Goal: Information Seeking & Learning: Learn about a topic

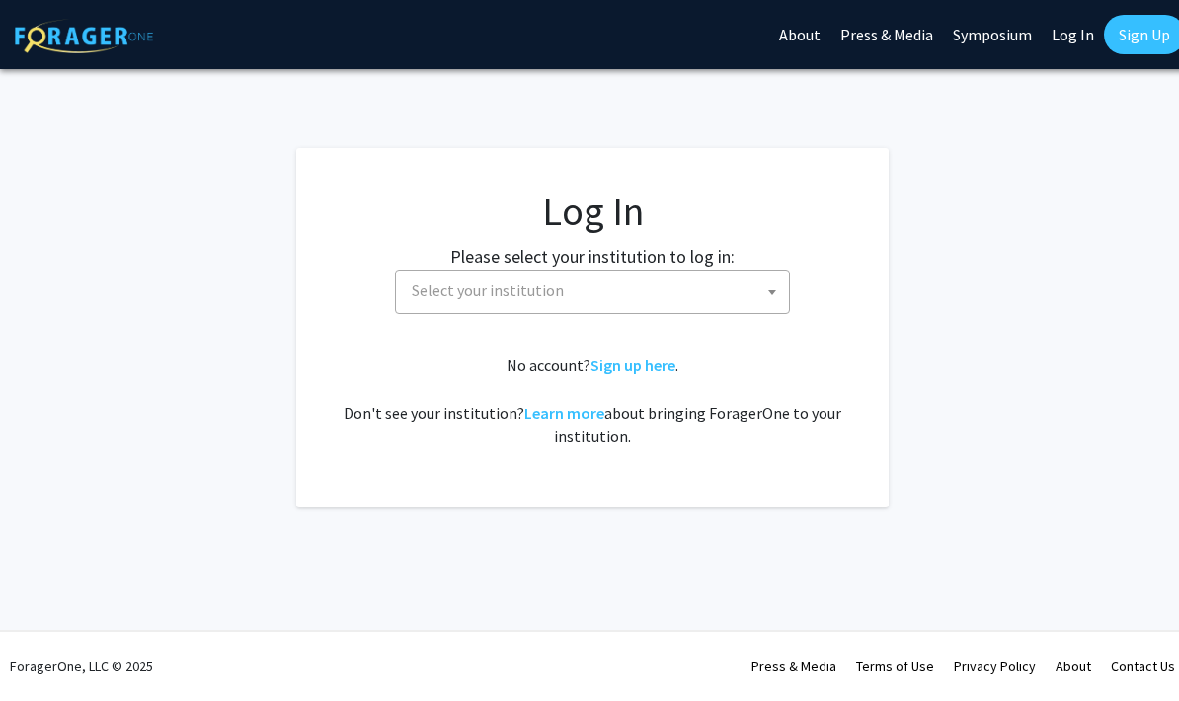
click at [447, 294] on span "Select your institution" at bounding box center [488, 290] width 152 height 20
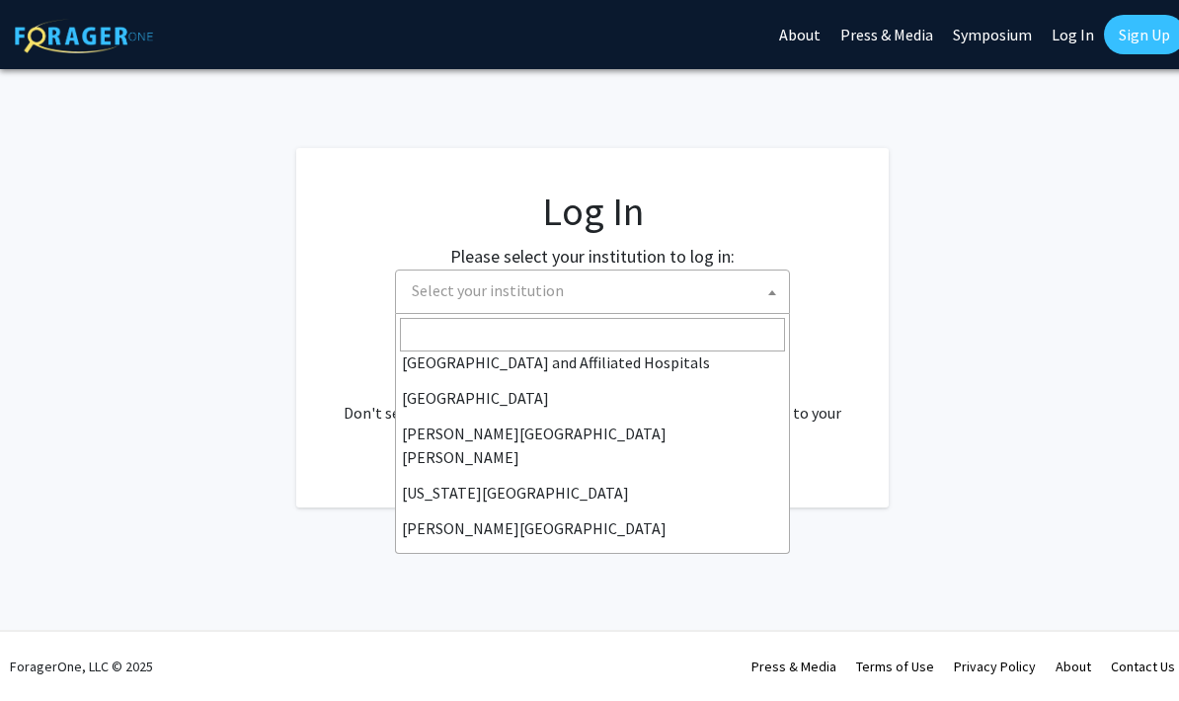
scroll to position [373, 0]
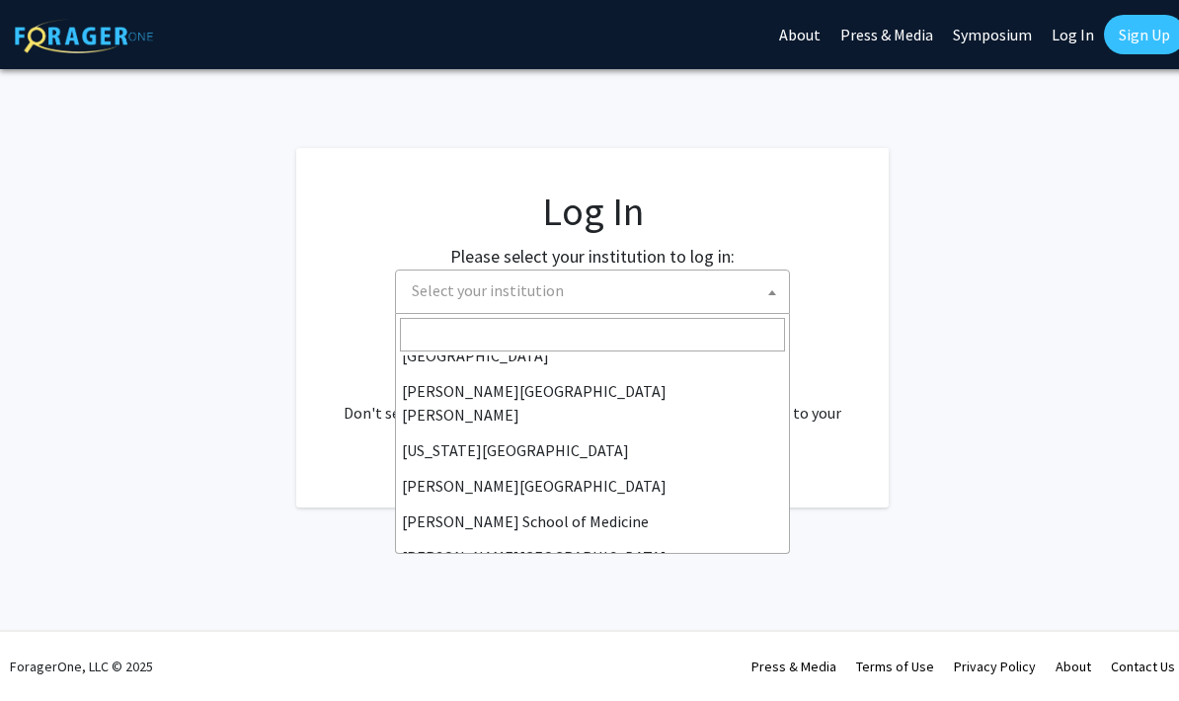
select select "1"
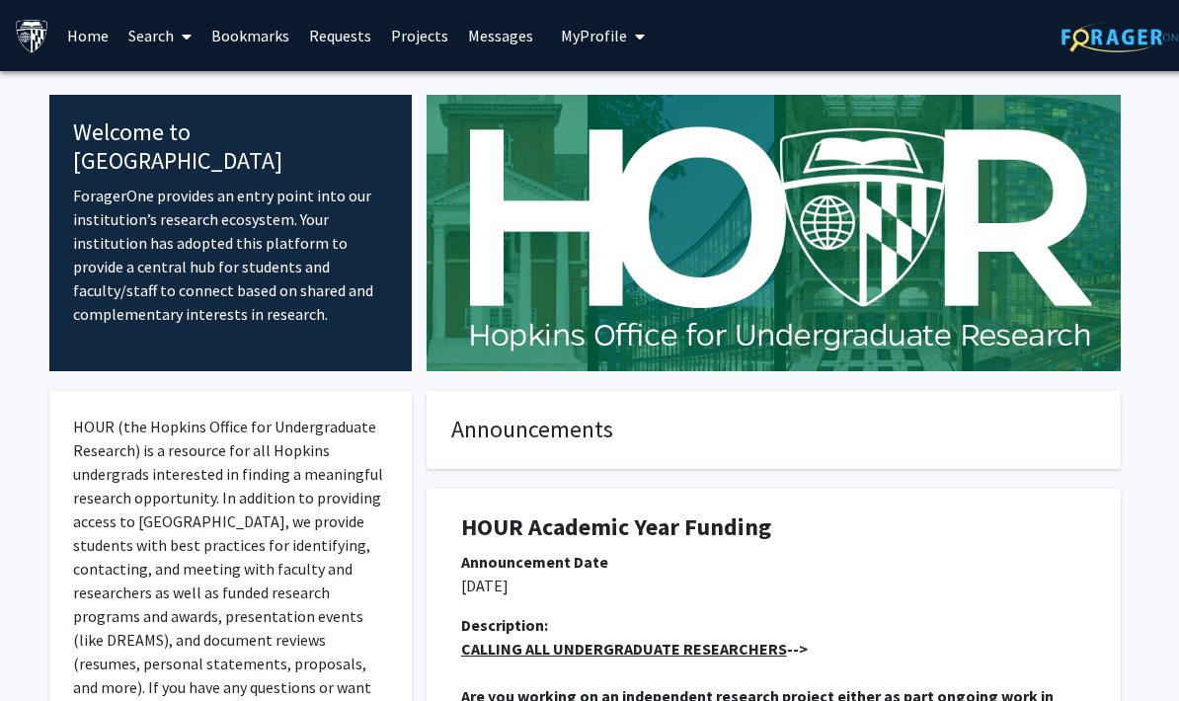
scroll to position [0, 6]
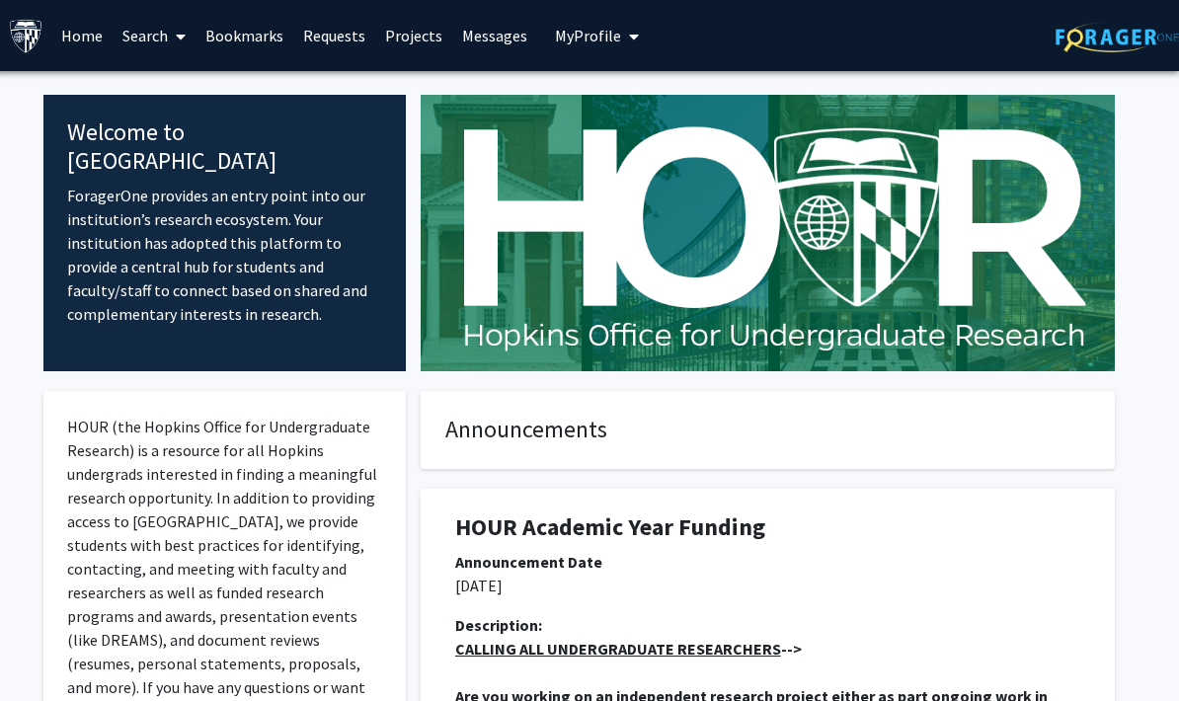
click at [86, 39] on link "Home" at bounding box center [81, 35] width 61 height 69
click at [1114, 46] on img at bounding box center [1116, 37] width 123 height 31
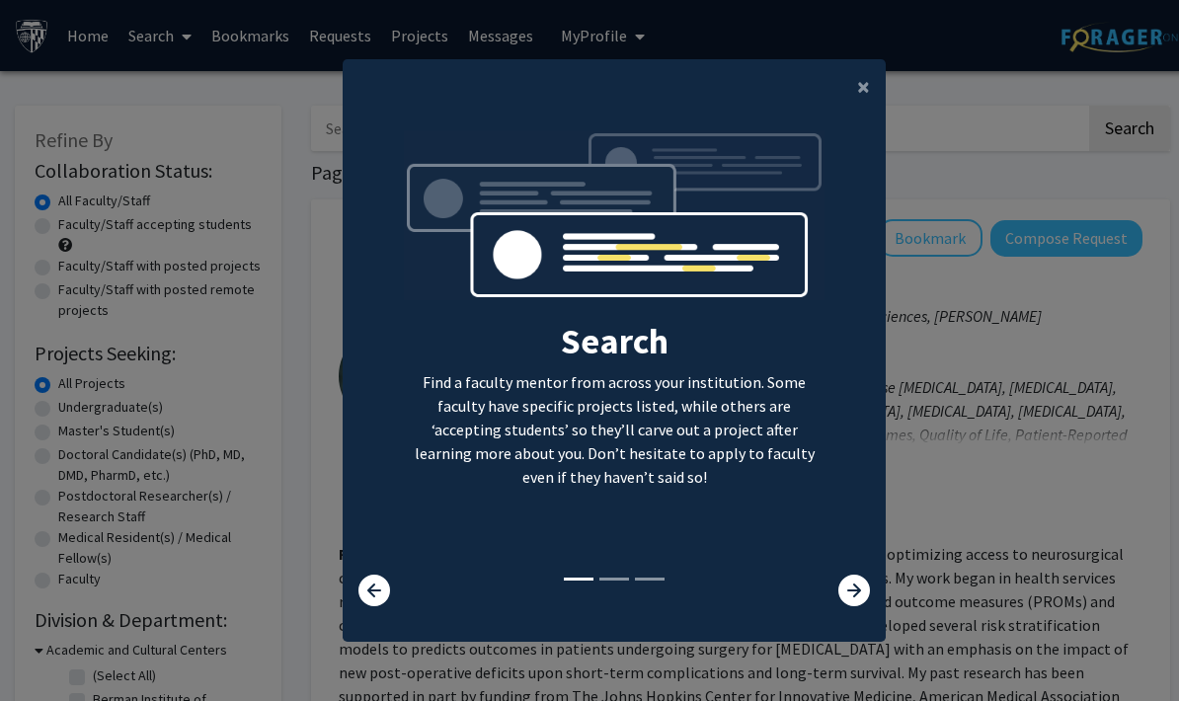
click at [857, 102] on span "×" at bounding box center [863, 86] width 13 height 31
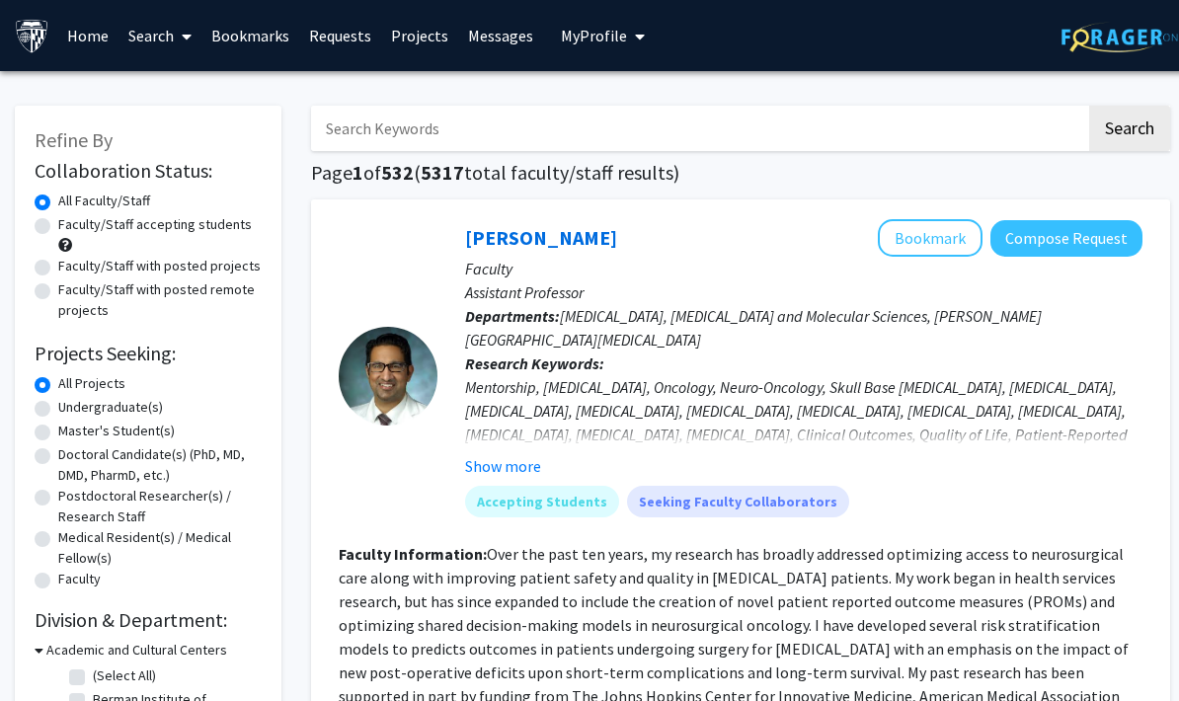
click at [87, 36] on link "Home" at bounding box center [87, 35] width 61 height 69
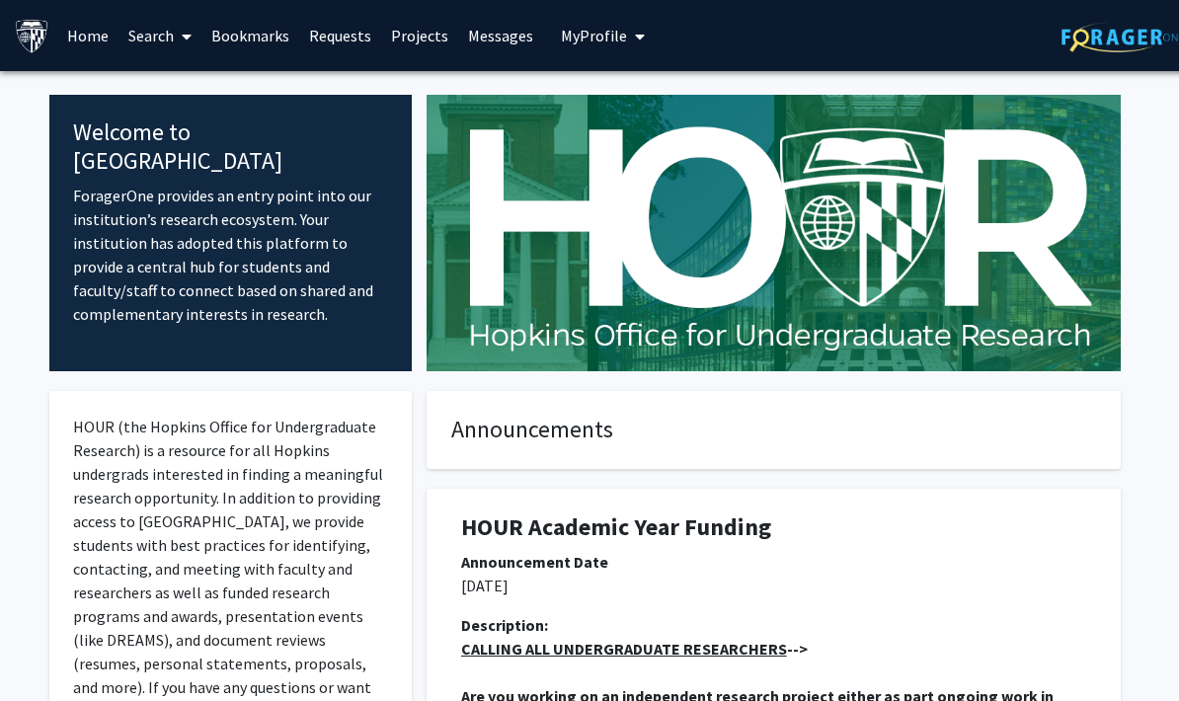
click at [148, 26] on link "Search" at bounding box center [159, 35] width 83 height 69
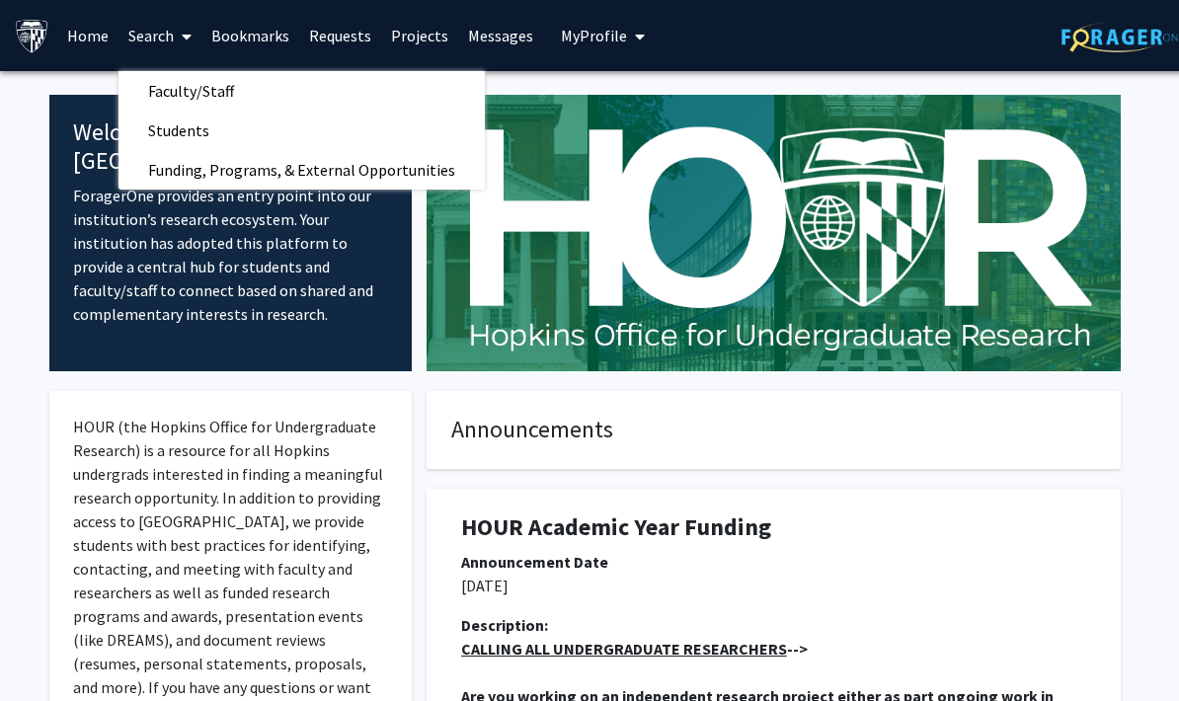
click at [149, 28] on link "Search" at bounding box center [159, 35] width 83 height 69
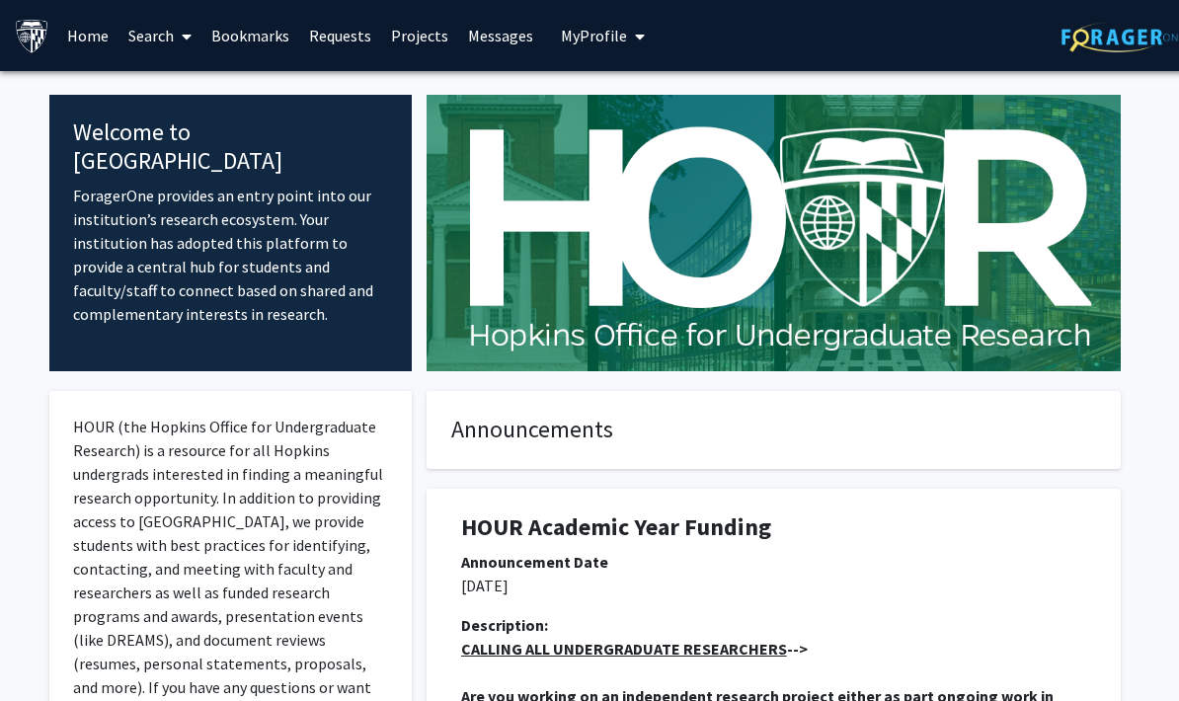
click at [35, 28] on img at bounding box center [32, 36] width 35 height 35
click at [164, 34] on link "Search" at bounding box center [159, 35] width 83 height 69
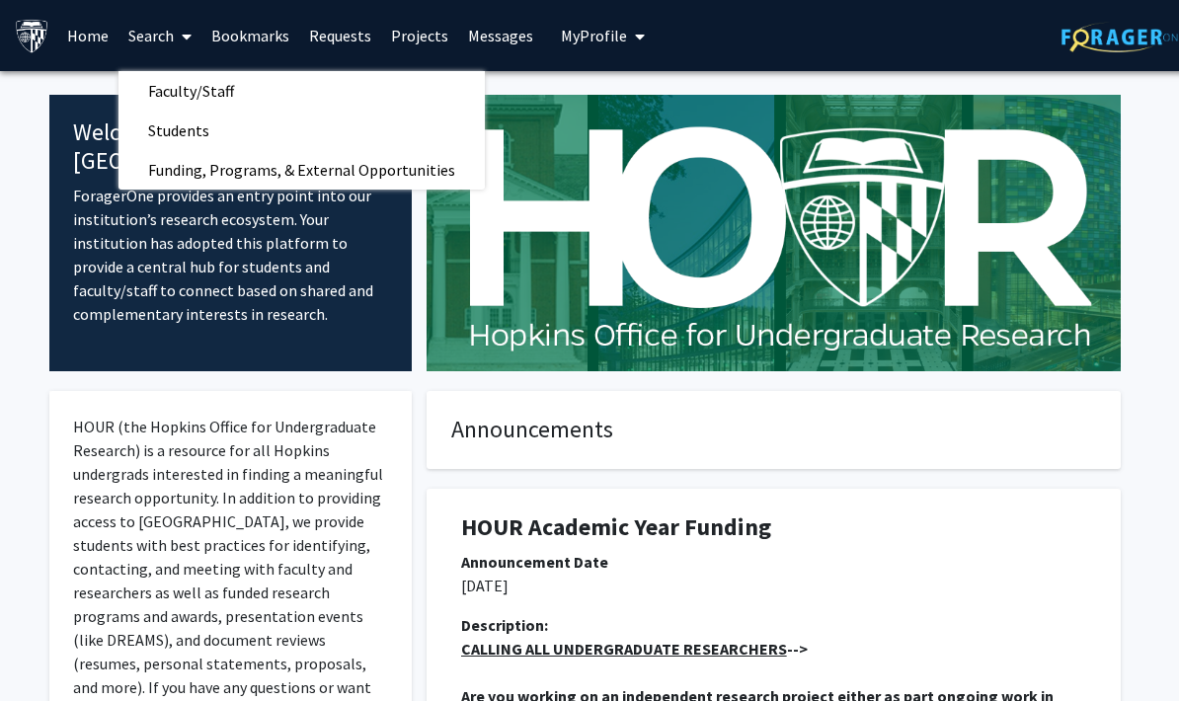
click at [104, 37] on link "Home" at bounding box center [87, 35] width 61 height 69
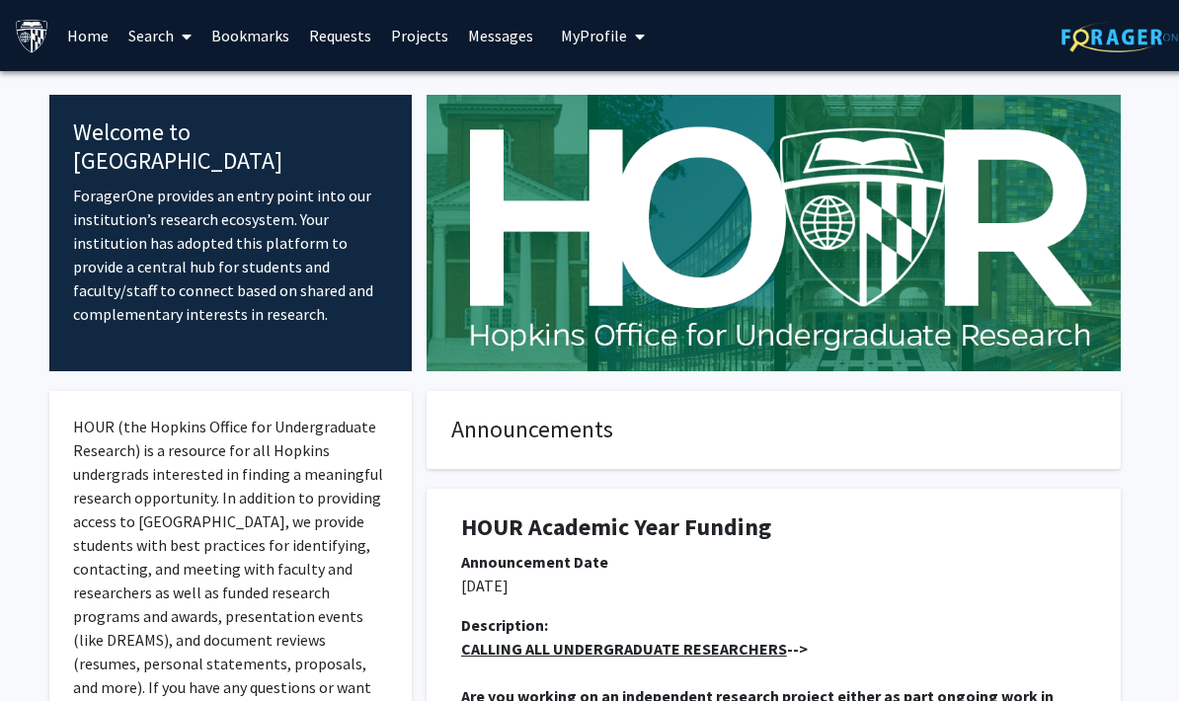
click at [86, 36] on link "Home" at bounding box center [87, 35] width 61 height 69
click at [424, 34] on link "Projects" at bounding box center [419, 35] width 77 height 69
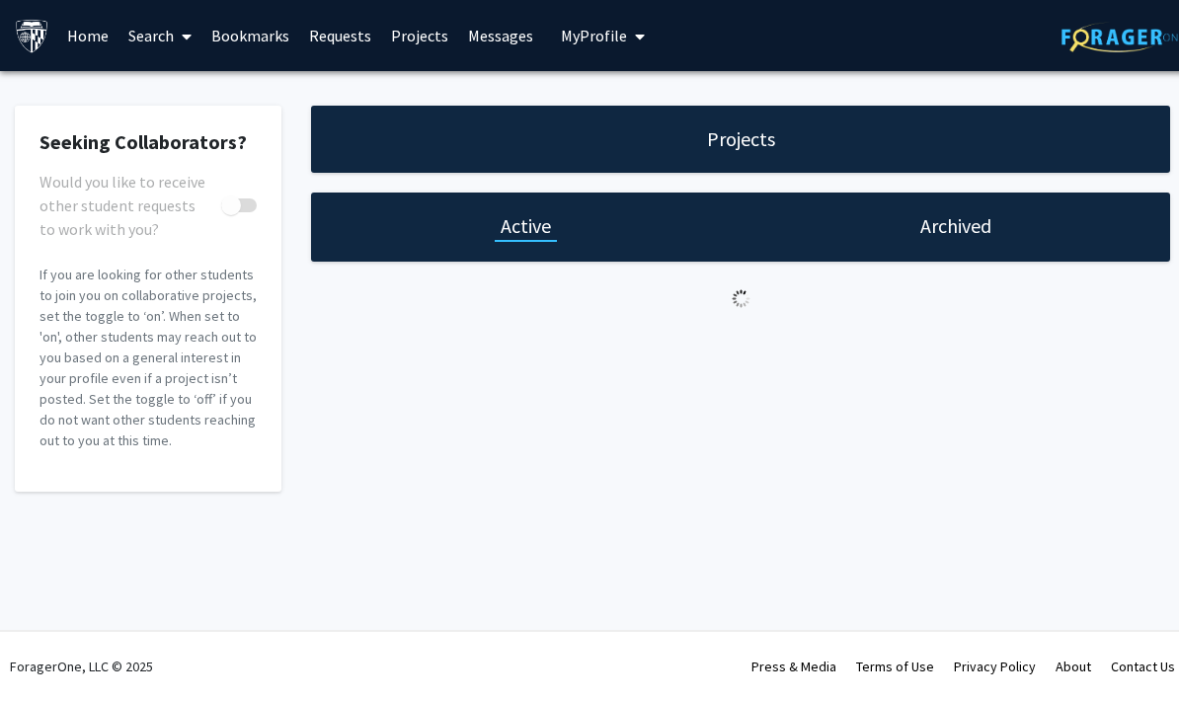
click at [605, 52] on button "My Profile" at bounding box center [603, 35] width 96 height 71
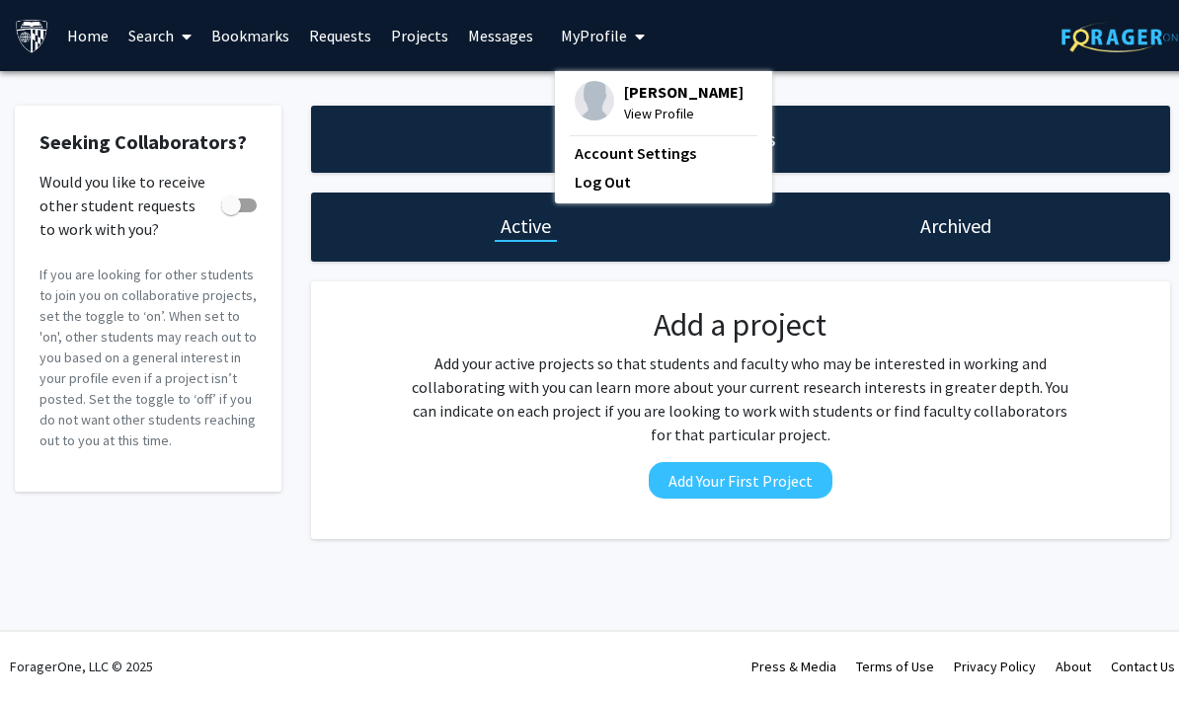
click at [673, 94] on span "[PERSON_NAME]" at bounding box center [683, 92] width 119 height 22
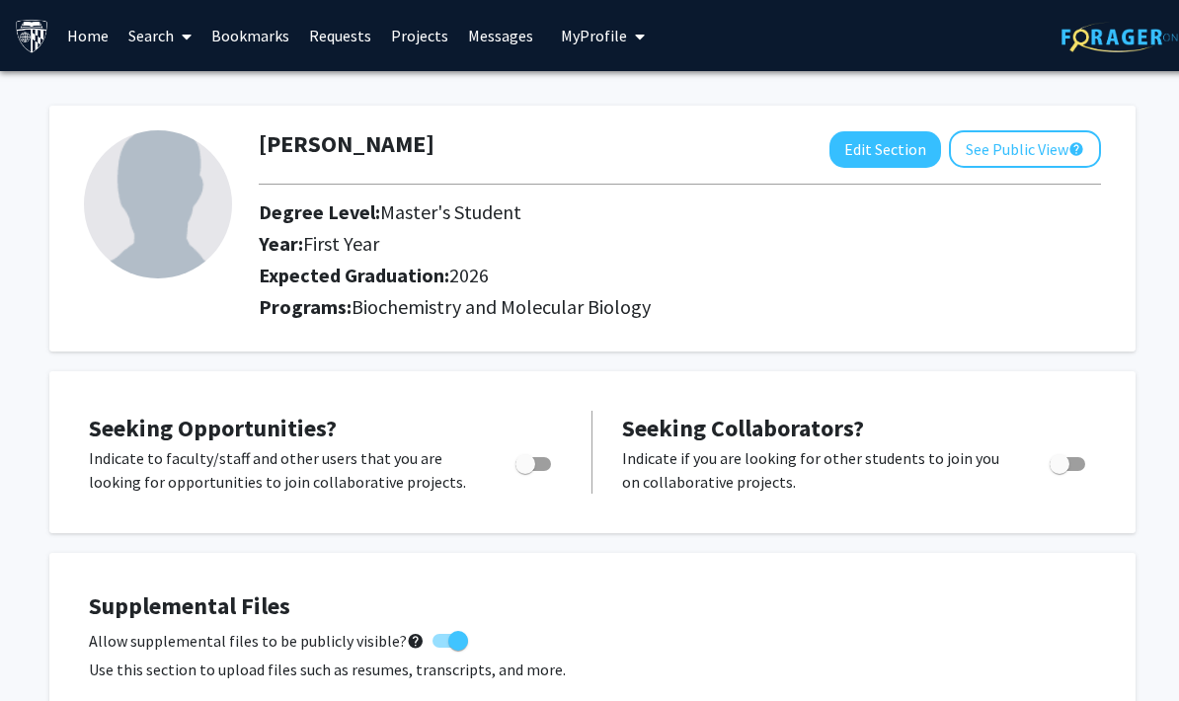
click at [419, 41] on link "Projects" at bounding box center [419, 35] width 77 height 69
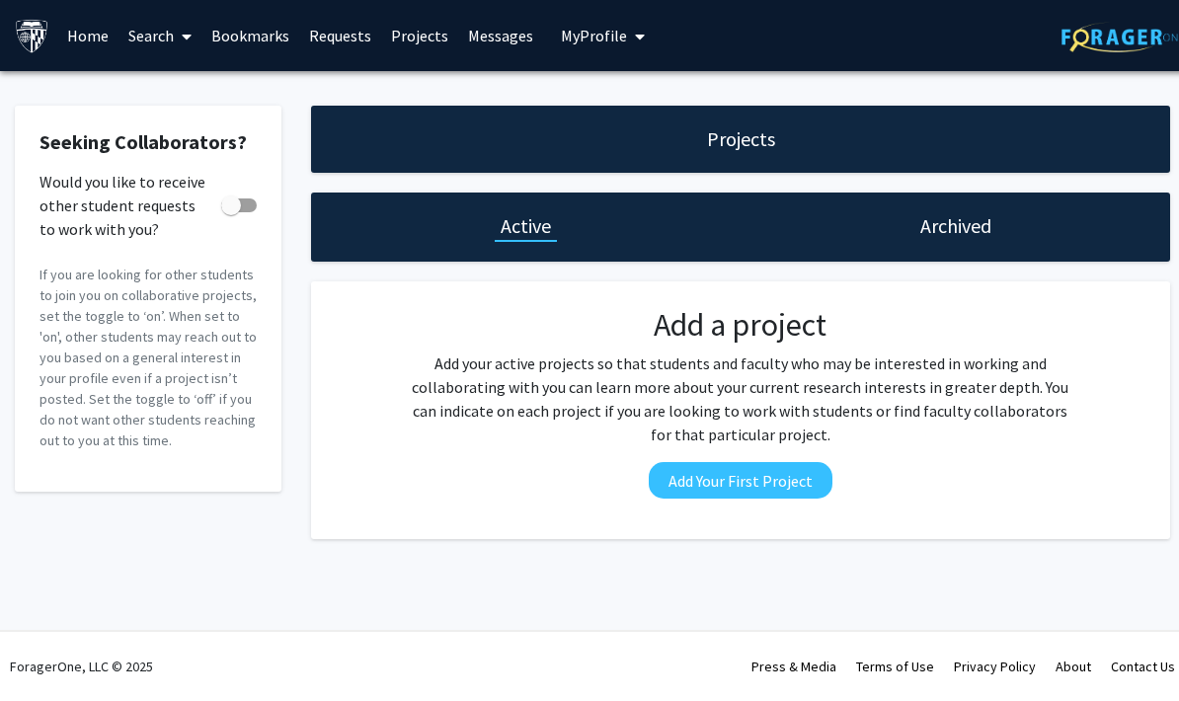
click at [326, 50] on link "Requests" at bounding box center [340, 35] width 82 height 69
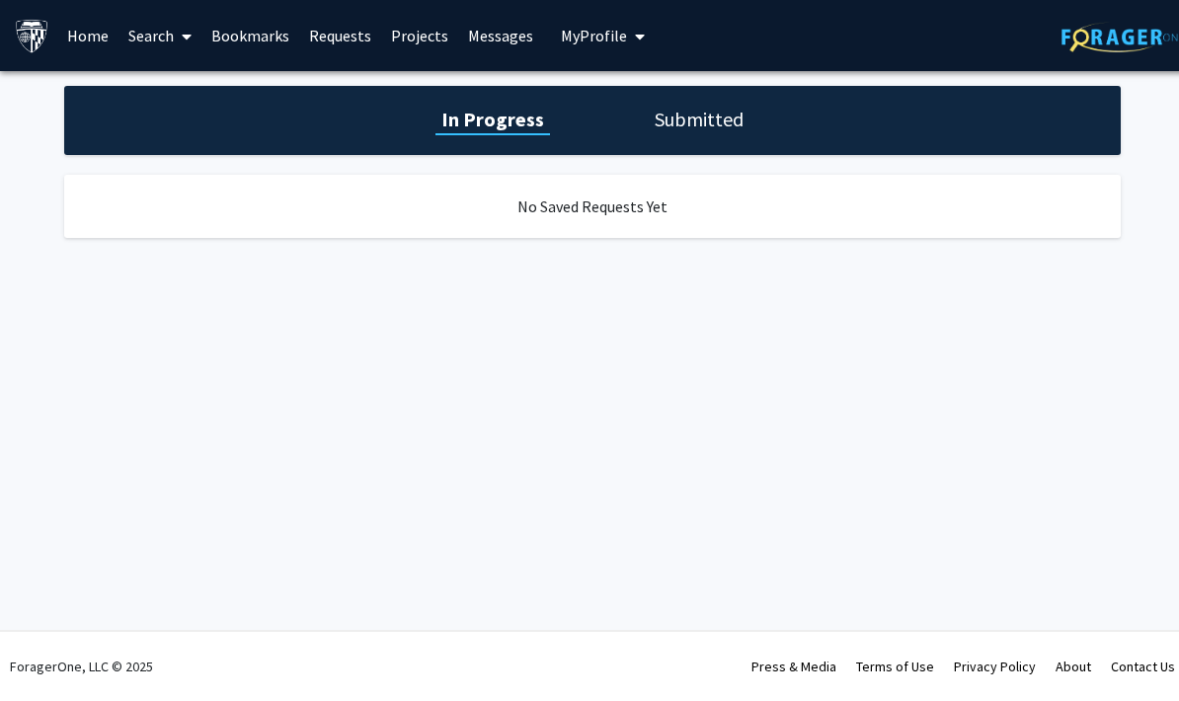
click at [260, 33] on link "Bookmarks" at bounding box center [250, 35] width 98 height 69
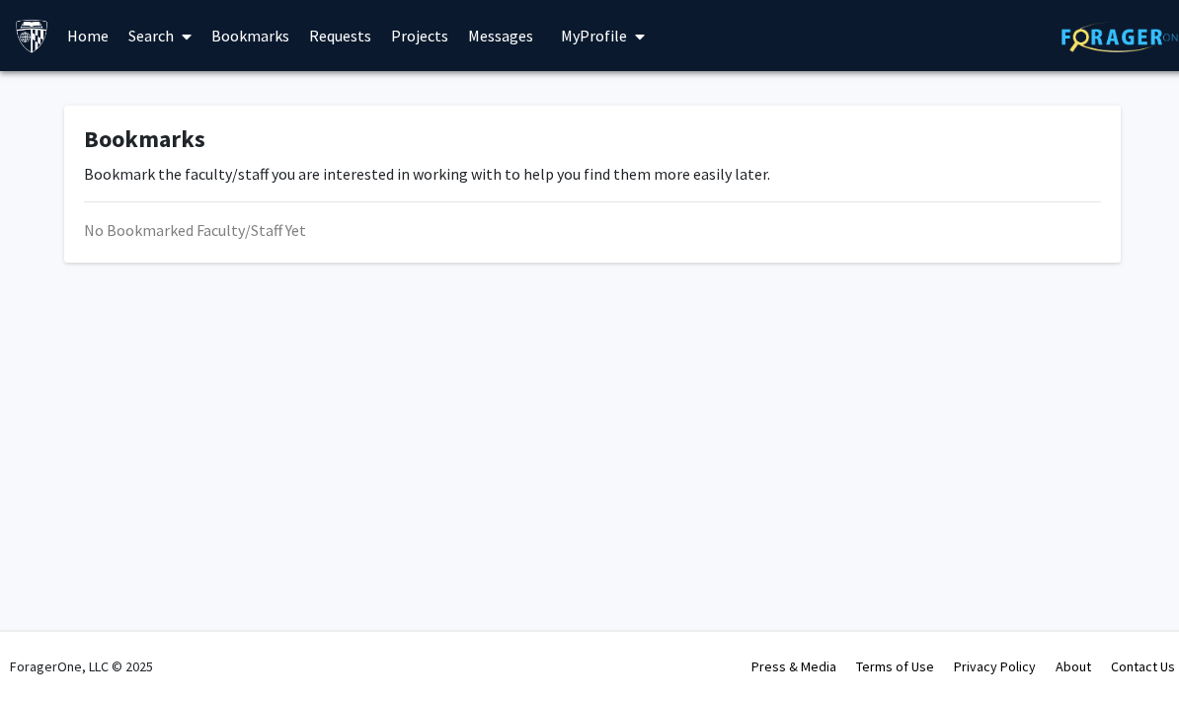
click at [155, 30] on link "Search" at bounding box center [159, 35] width 83 height 69
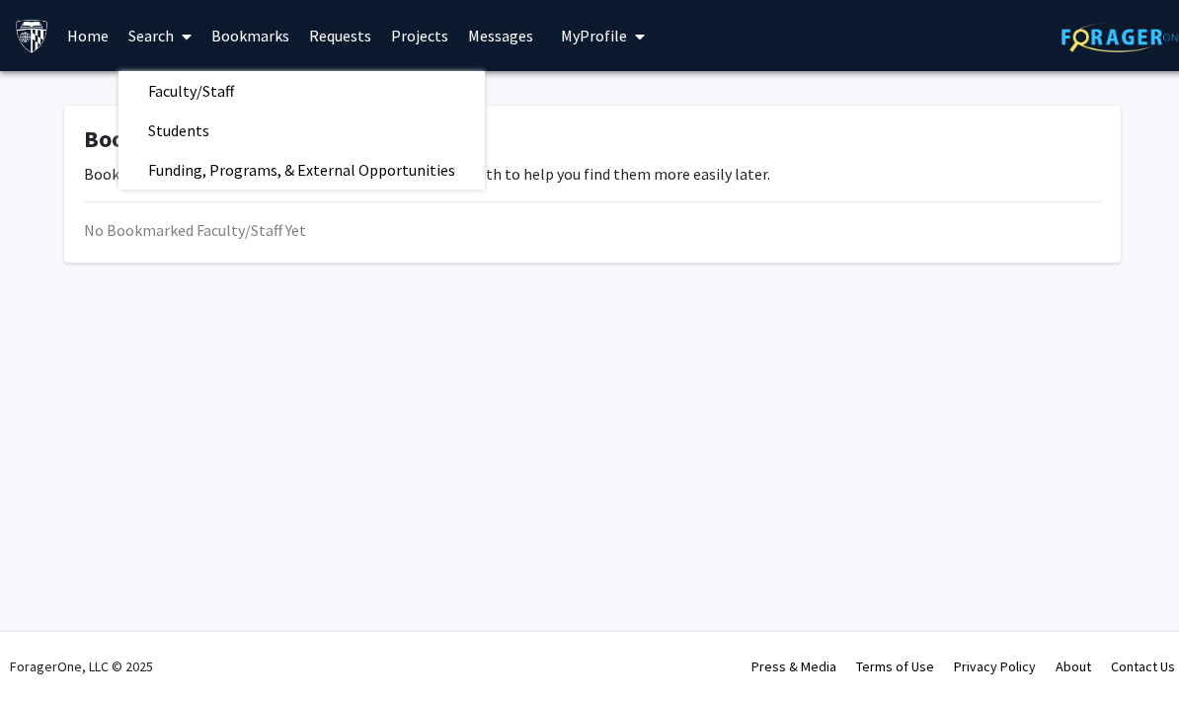
click at [490, 29] on link "Messages" at bounding box center [500, 35] width 85 height 69
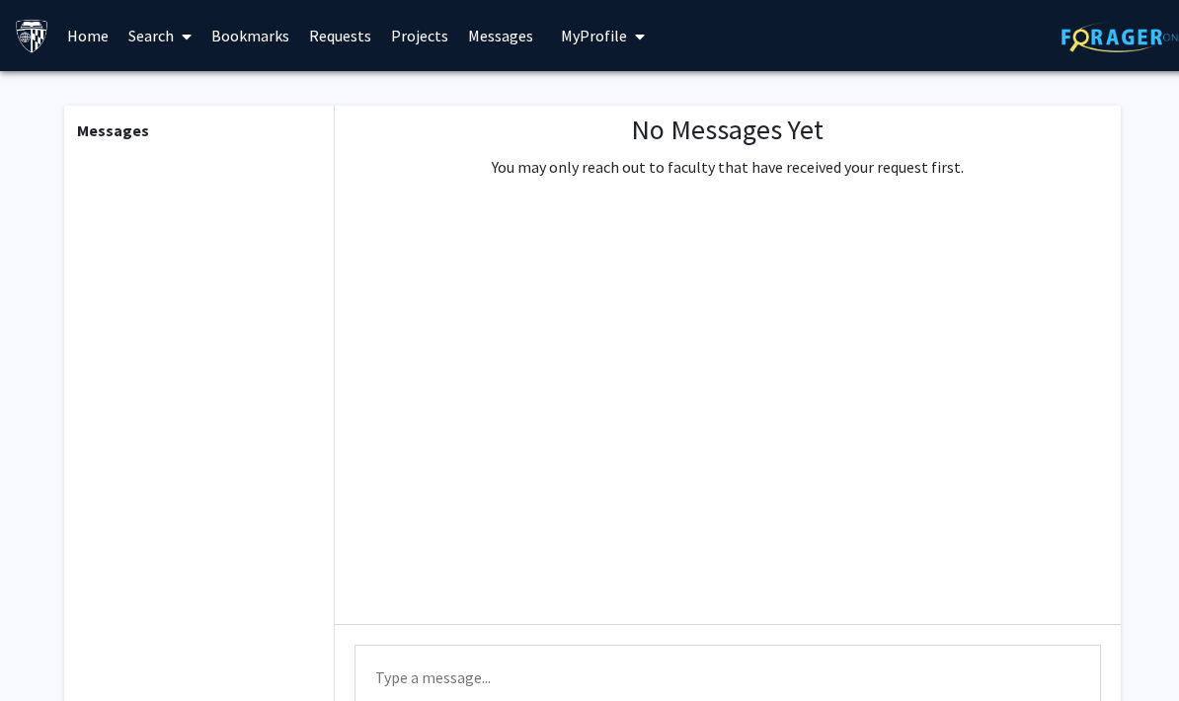
click at [86, 39] on link "Home" at bounding box center [87, 35] width 61 height 69
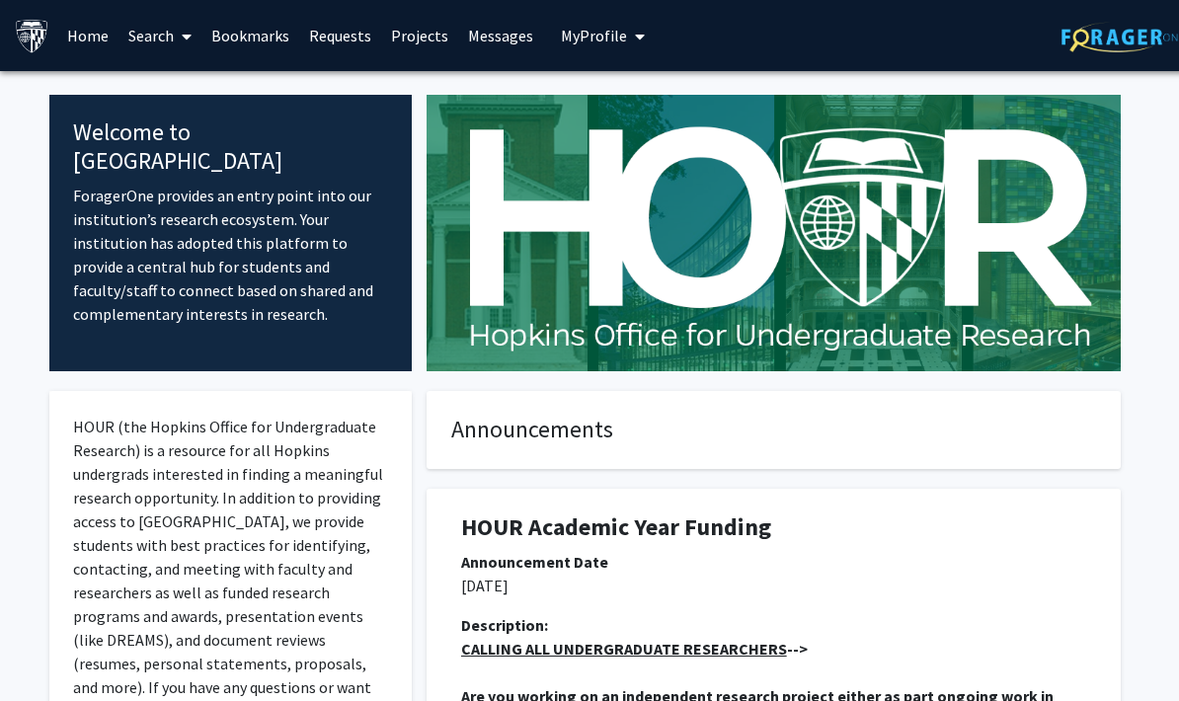
click at [1155, 22] on img at bounding box center [1122, 37] width 123 height 31
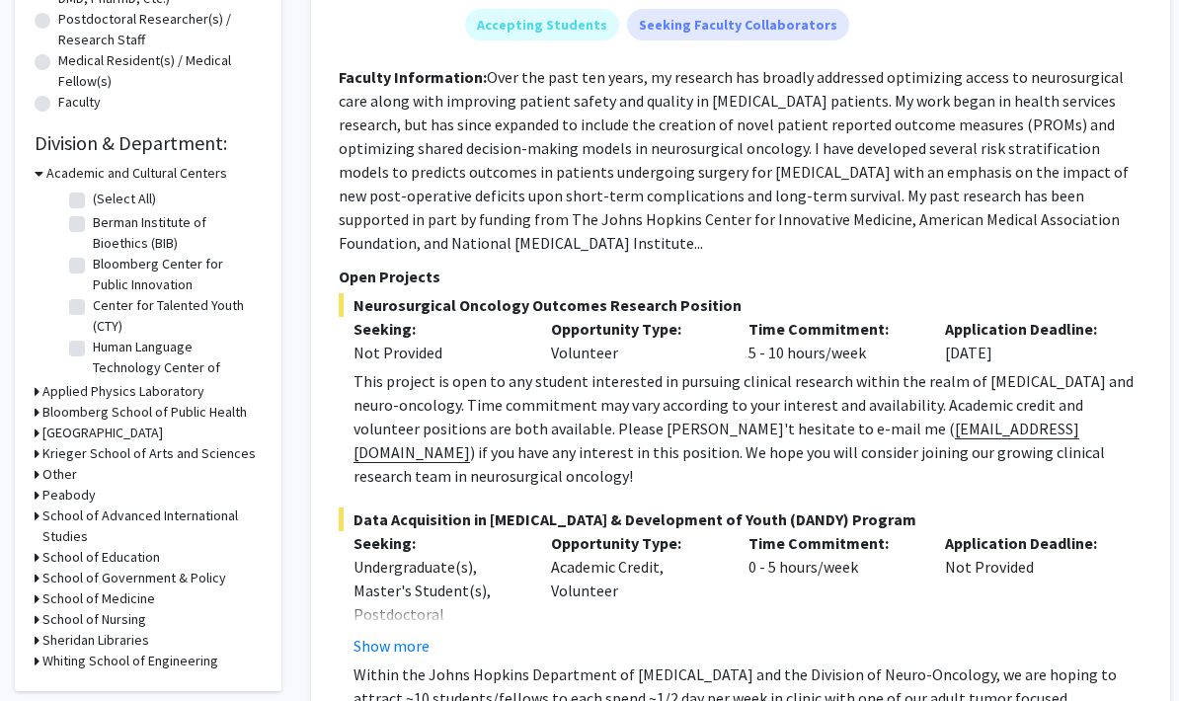
scroll to position [673, 0]
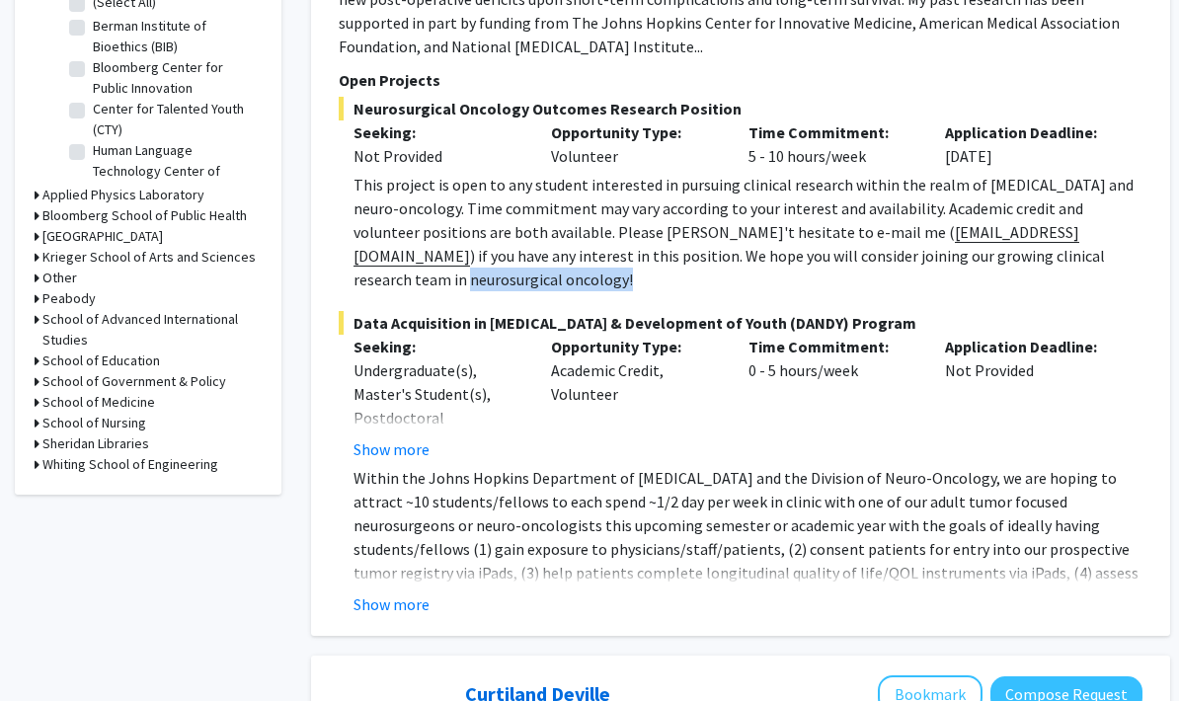
click at [1045, 404] on div "Application Deadline: Not Provided" at bounding box center [1028, 398] width 197 height 126
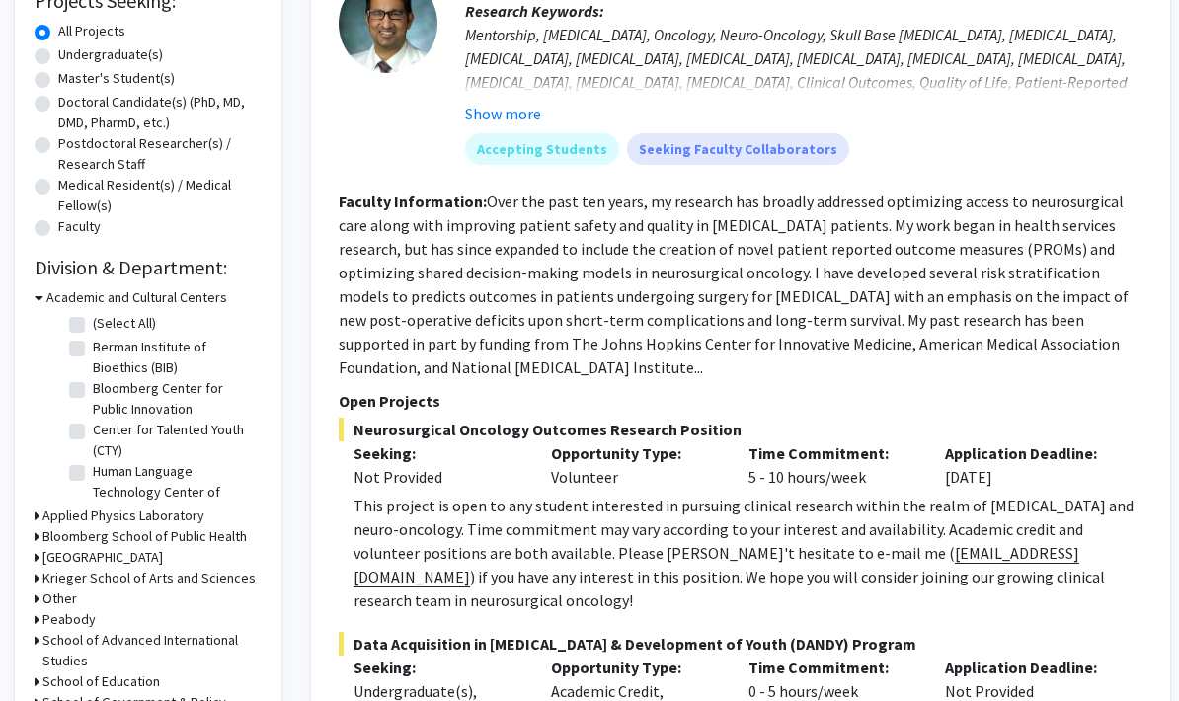
scroll to position [0, 0]
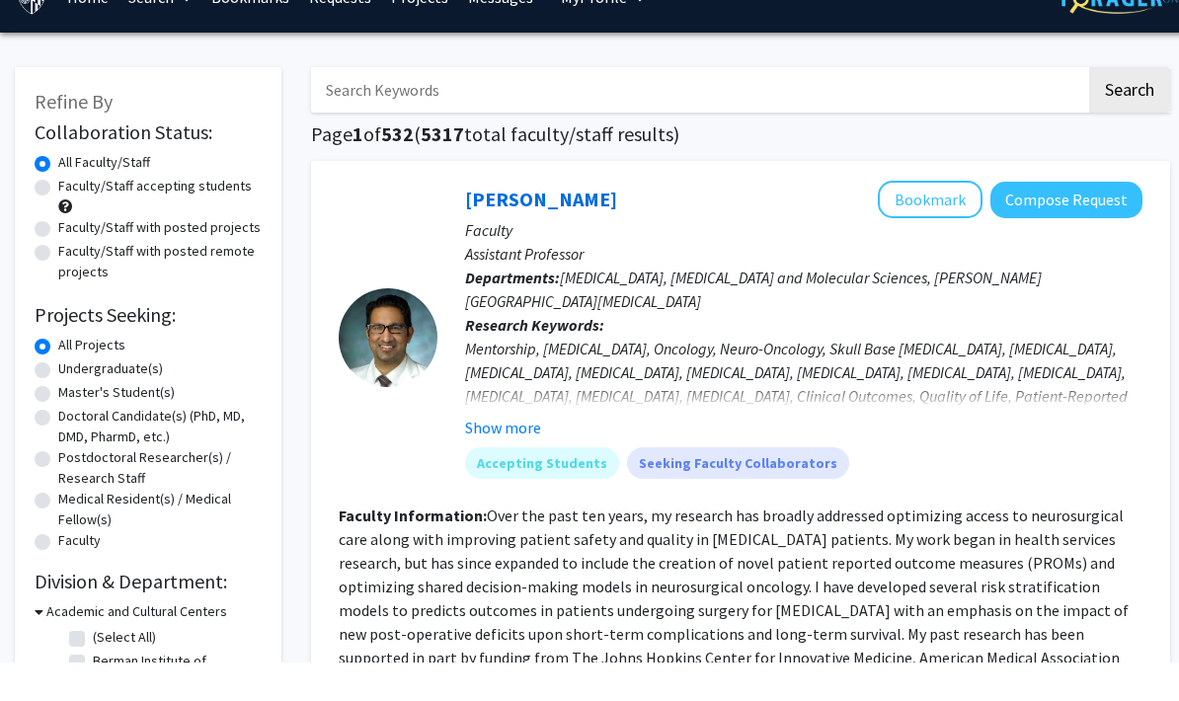
click at [58, 421] on label "Master's Student(s)" at bounding box center [116, 431] width 116 height 21
click at [58, 421] on input "Master's Student(s)" at bounding box center [64, 427] width 13 height 13
radio input "true"
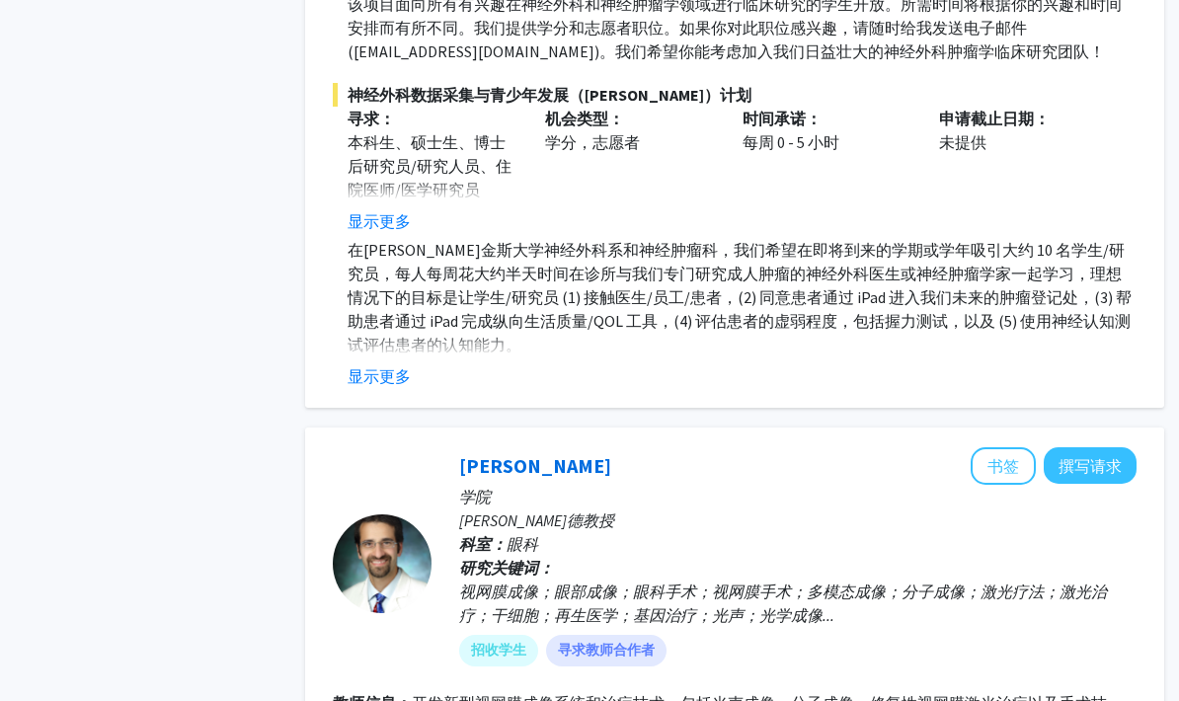
scroll to position [5675, 6]
